Goal: Communication & Community: Answer question/provide support

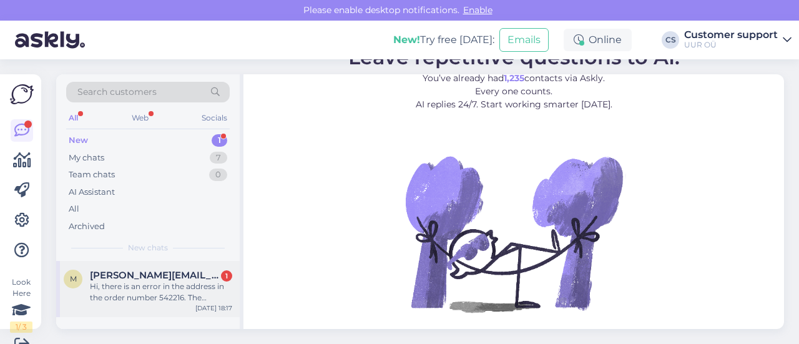
click at [125, 288] on div "Hi, there is an error in the address in the order number 542216. The country sh…" at bounding box center [161, 292] width 142 height 22
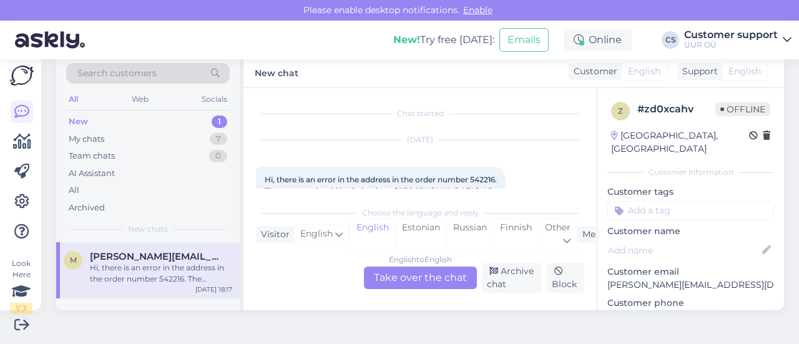
scroll to position [26, 0]
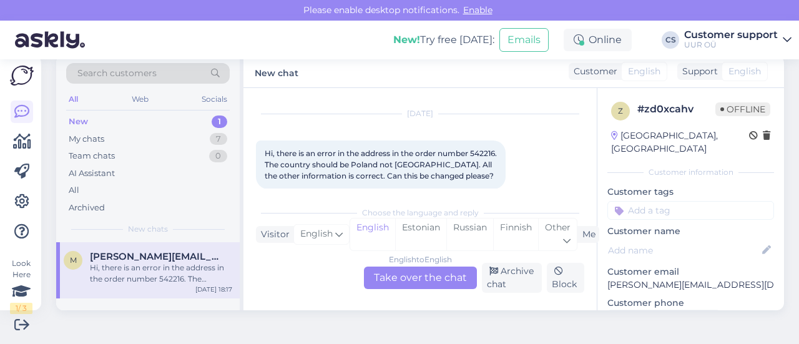
click at [393, 283] on div "English to English Take over the chat" at bounding box center [420, 278] width 113 height 22
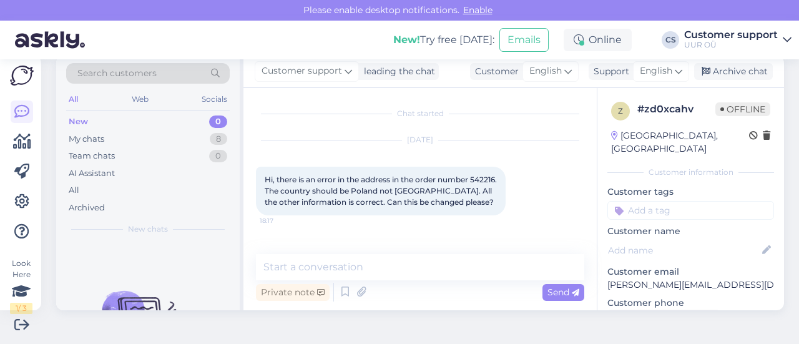
click at [270, 187] on span "Hi, there is an error in the address in the order number 542216. The country sh…" at bounding box center [382, 191] width 234 height 32
copy span "542216"
click at [378, 276] on textarea at bounding box center [420, 267] width 328 height 26
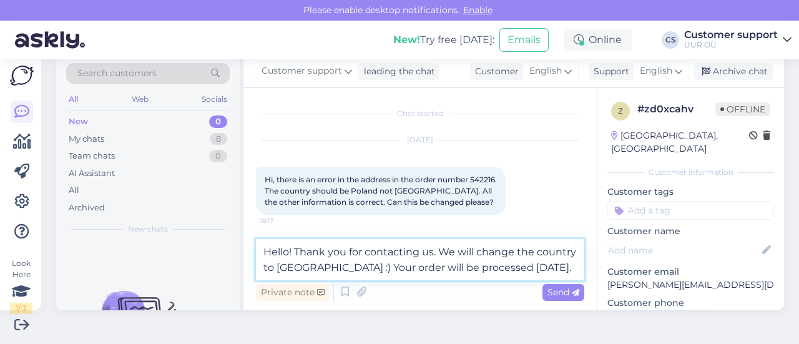
type textarea "Hello! Thank you for contacting us. We will change the country to [GEOGRAPHIC_D…"
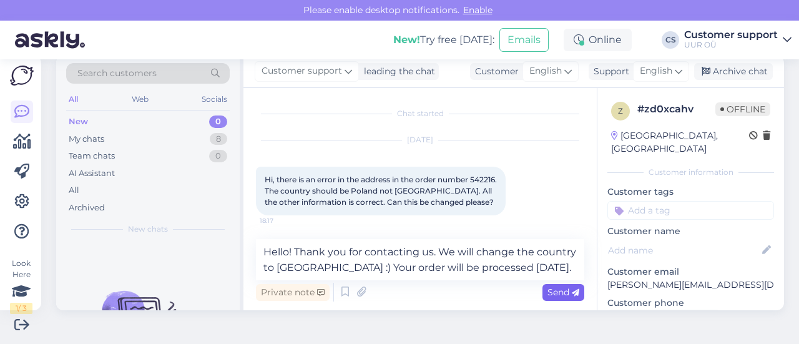
click at [572, 290] on icon at bounding box center [575, 292] width 7 height 7
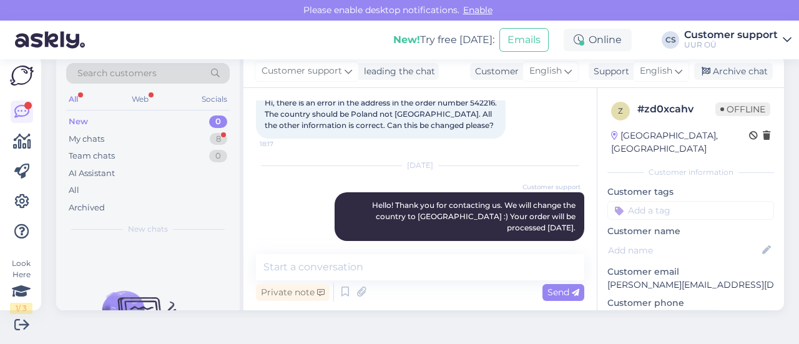
scroll to position [130, 0]
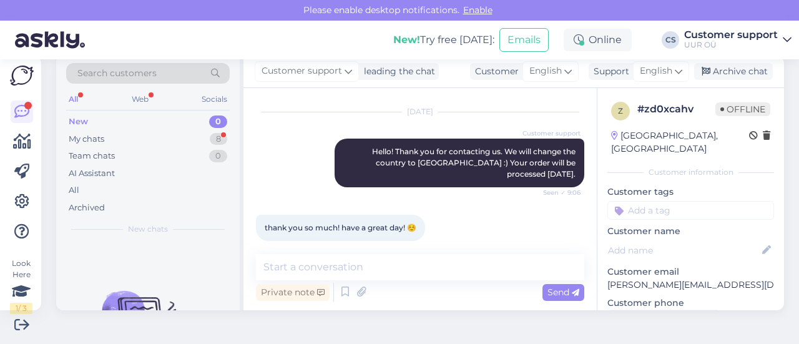
click at [395, 252] on div "Chat started [DATE] Hi, there is an error in the address in the order number 54…" at bounding box center [419, 199] width 353 height 222
click at [332, 268] on textarea at bounding box center [420, 267] width 328 height 26
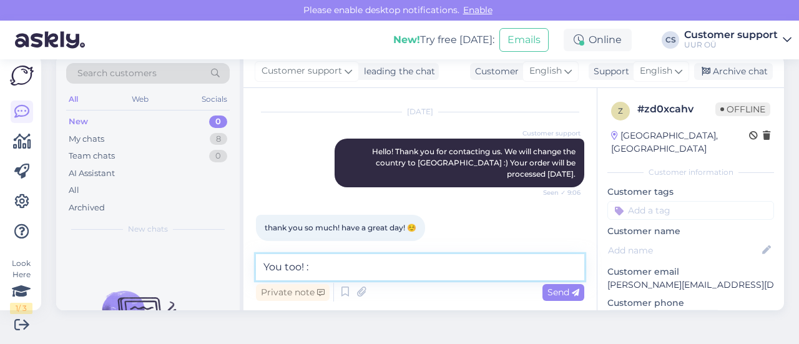
type textarea "You too! :)"
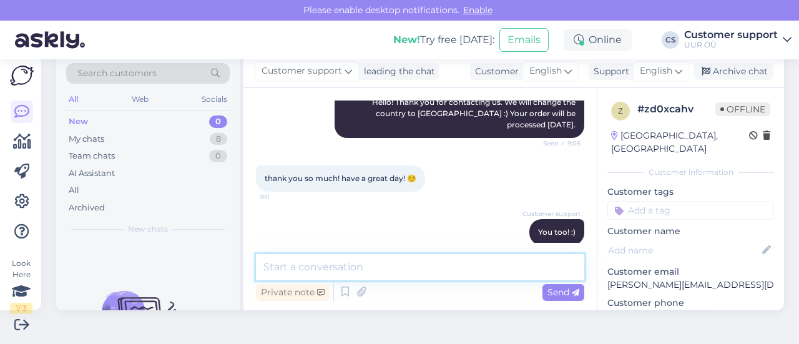
scroll to position [184, 0]
